Goal: Task Accomplishment & Management: Manage account settings

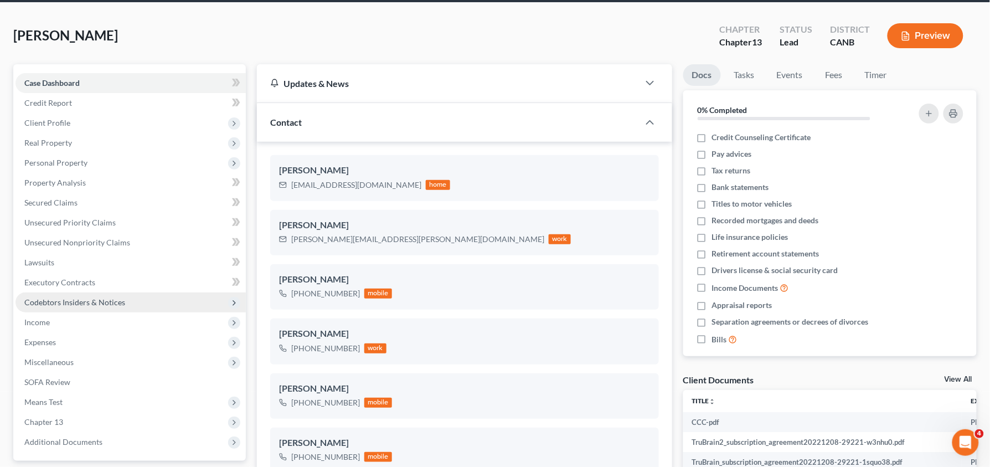
click at [97, 300] on span "Codebtors Insiders & Notices" at bounding box center [74, 301] width 101 height 9
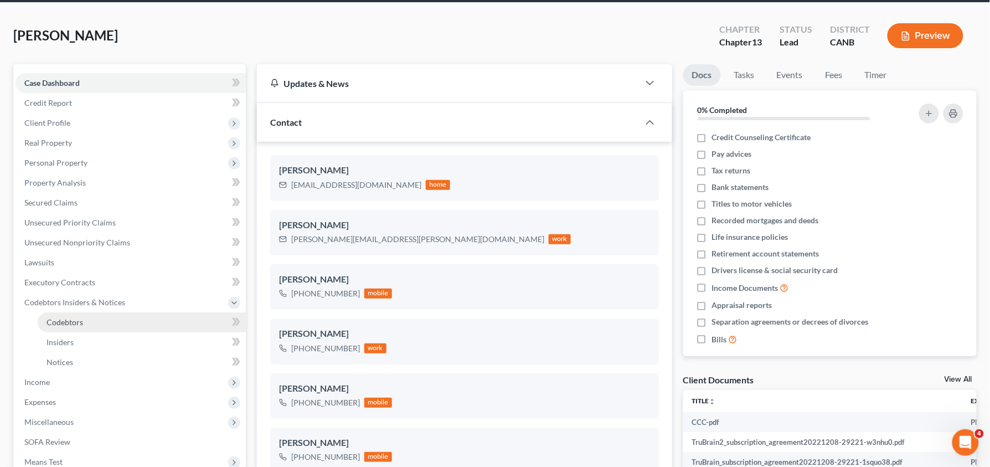
click at [107, 320] on link "Codebtors" at bounding box center [142, 322] width 208 height 20
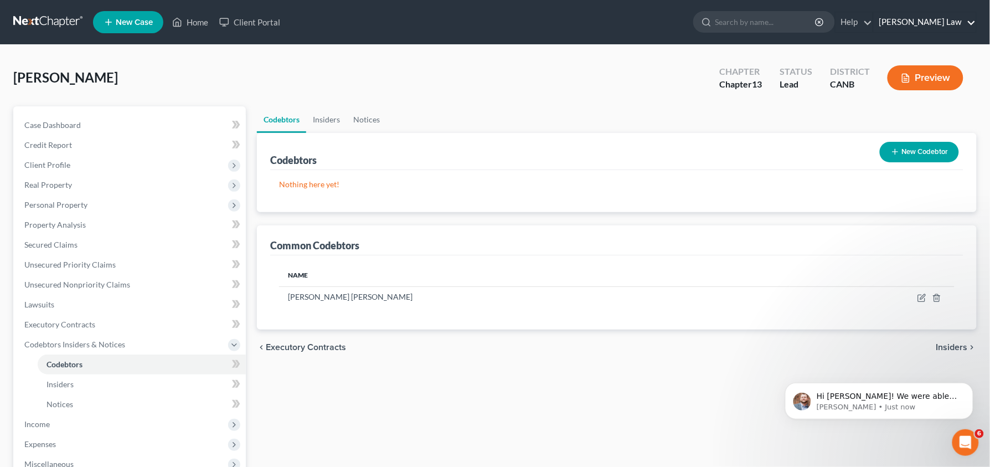
click at [930, 24] on link "[PERSON_NAME] Law" at bounding box center [924, 22] width 102 height 20
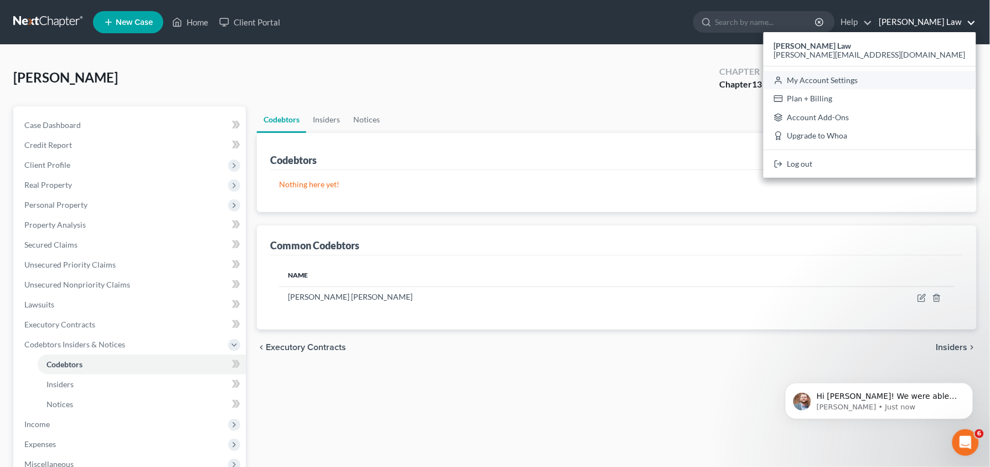
click at [910, 81] on link "My Account Settings" at bounding box center [869, 80] width 213 height 19
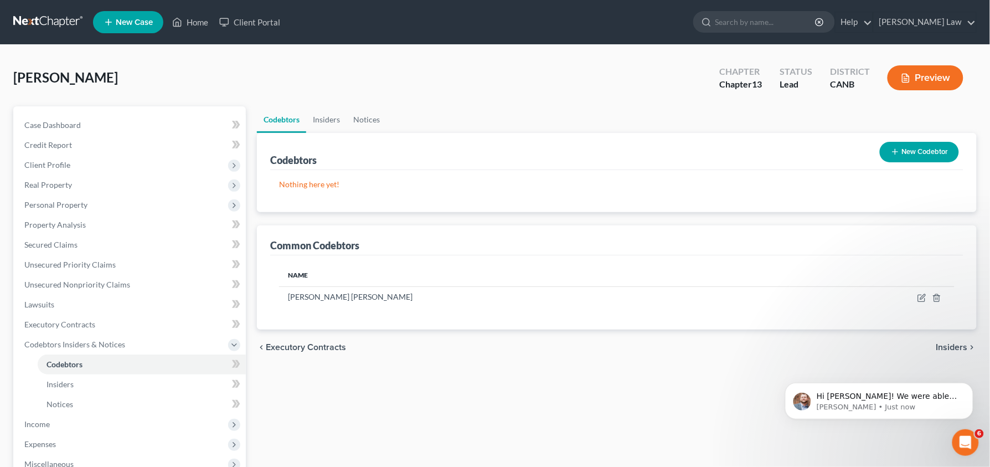
select select "29"
select select "4"
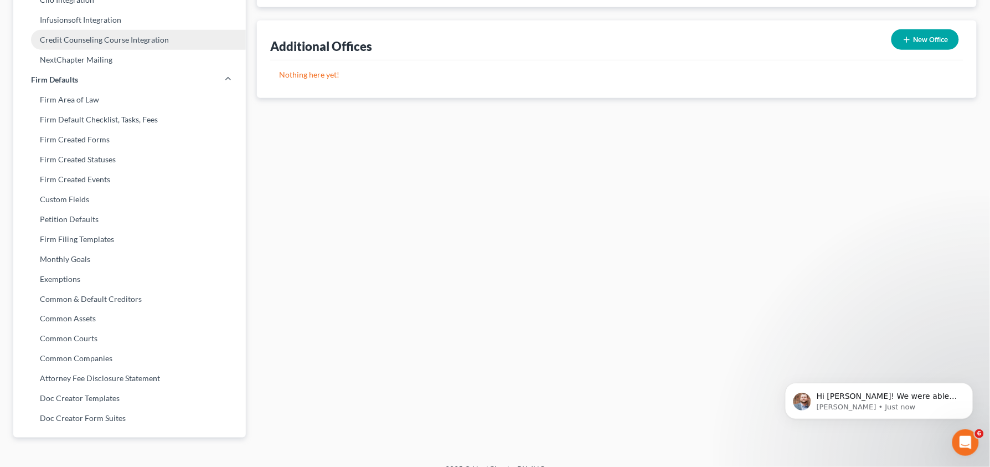
scroll to position [358, 0]
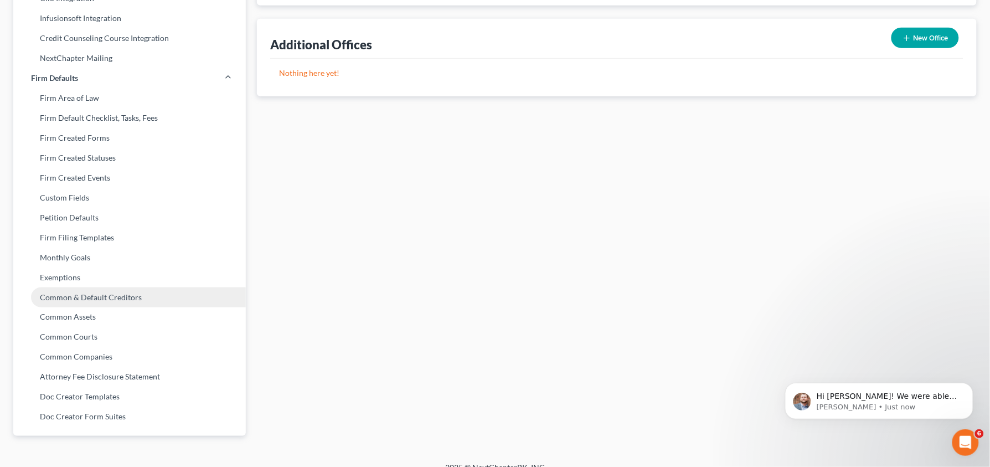
click at [106, 298] on link "Common & Default Creditors" at bounding box center [129, 297] width 232 height 20
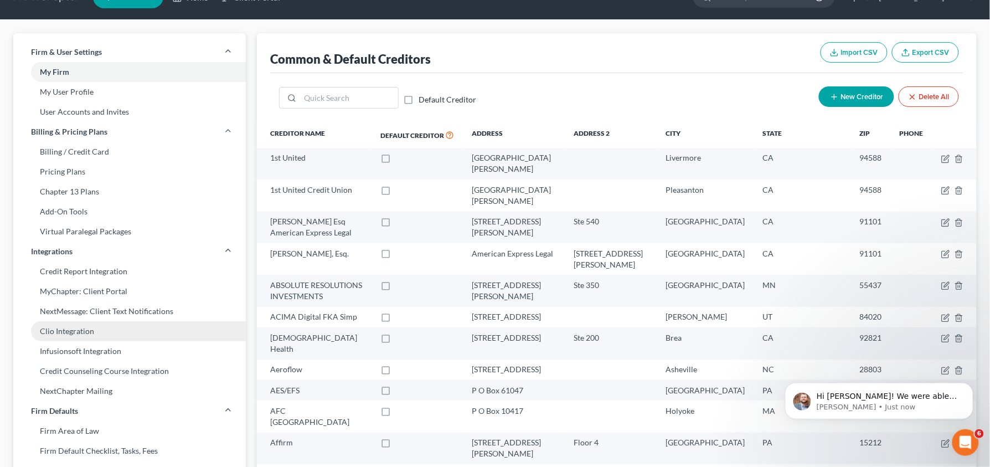
scroll to position [25, 0]
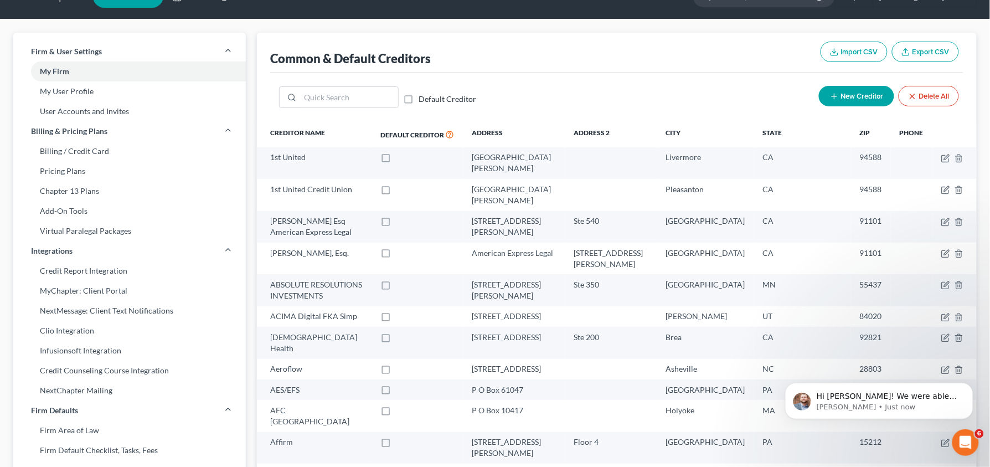
select select "9"
select select "29"
select select "4"
